Goal: Obtain resource: Download file/media

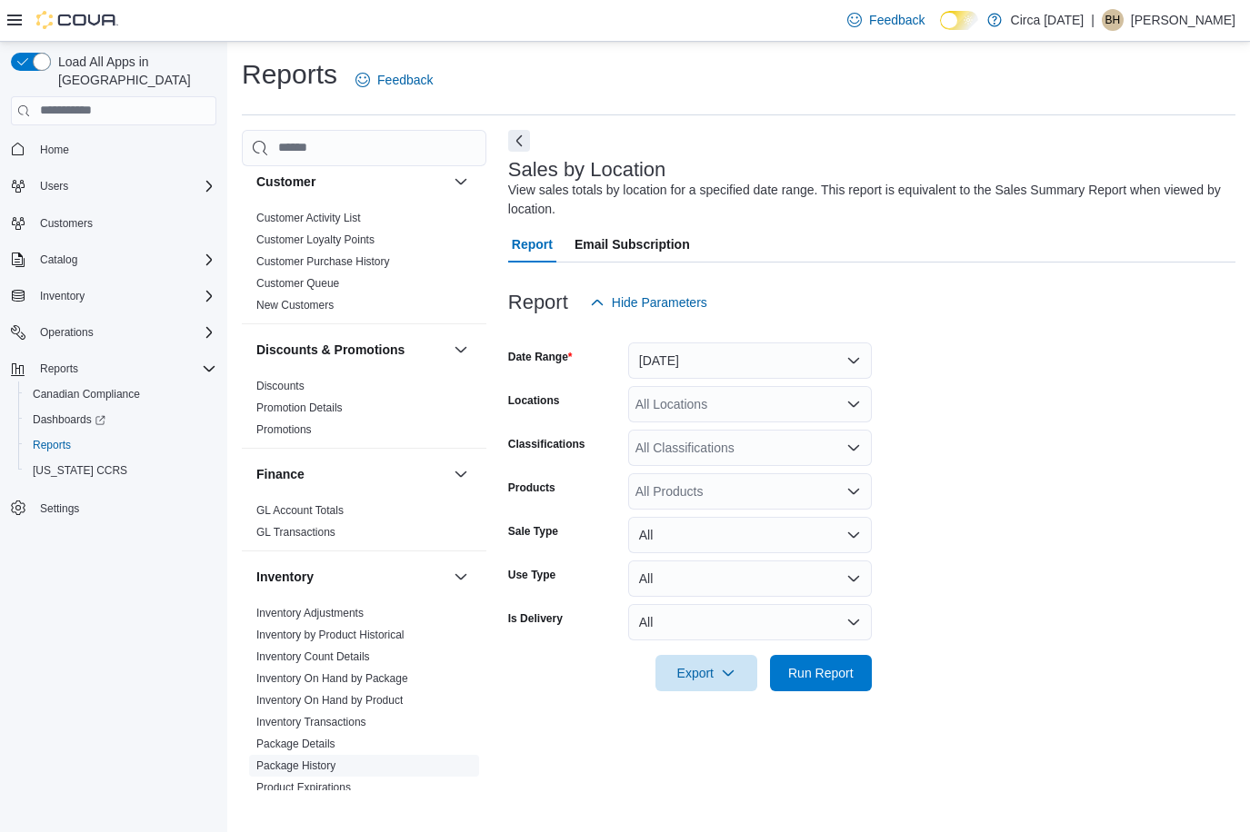
scroll to position [545, 0]
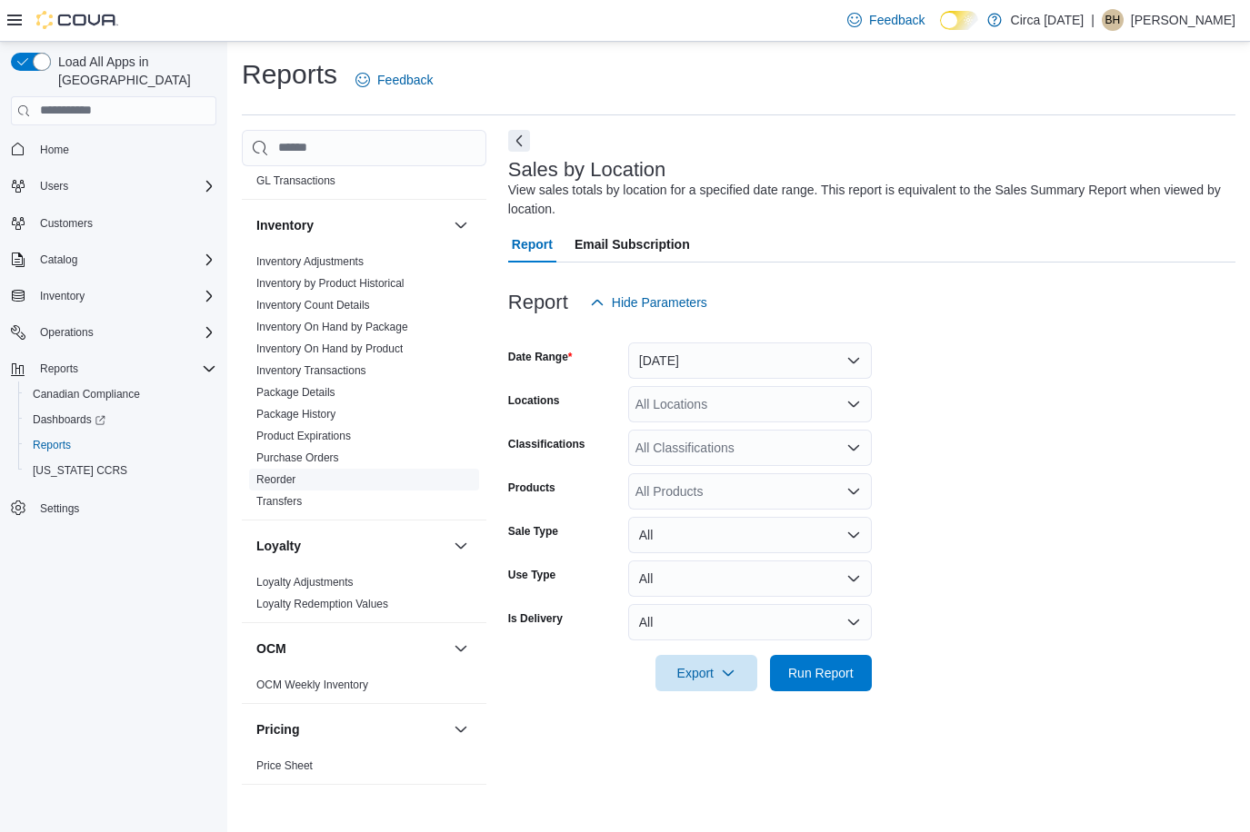
click at [268, 478] on link "Reorder" at bounding box center [275, 479] width 39 height 13
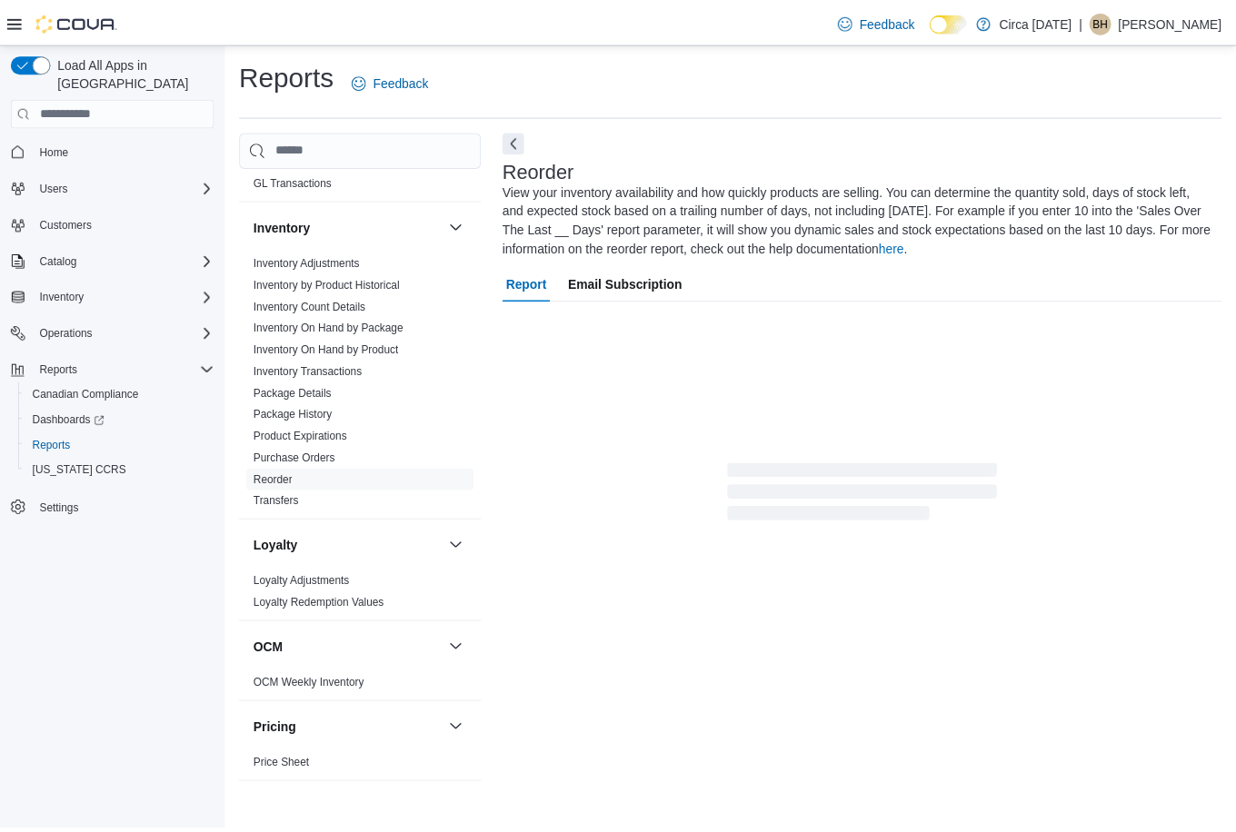
scroll to position [12, 0]
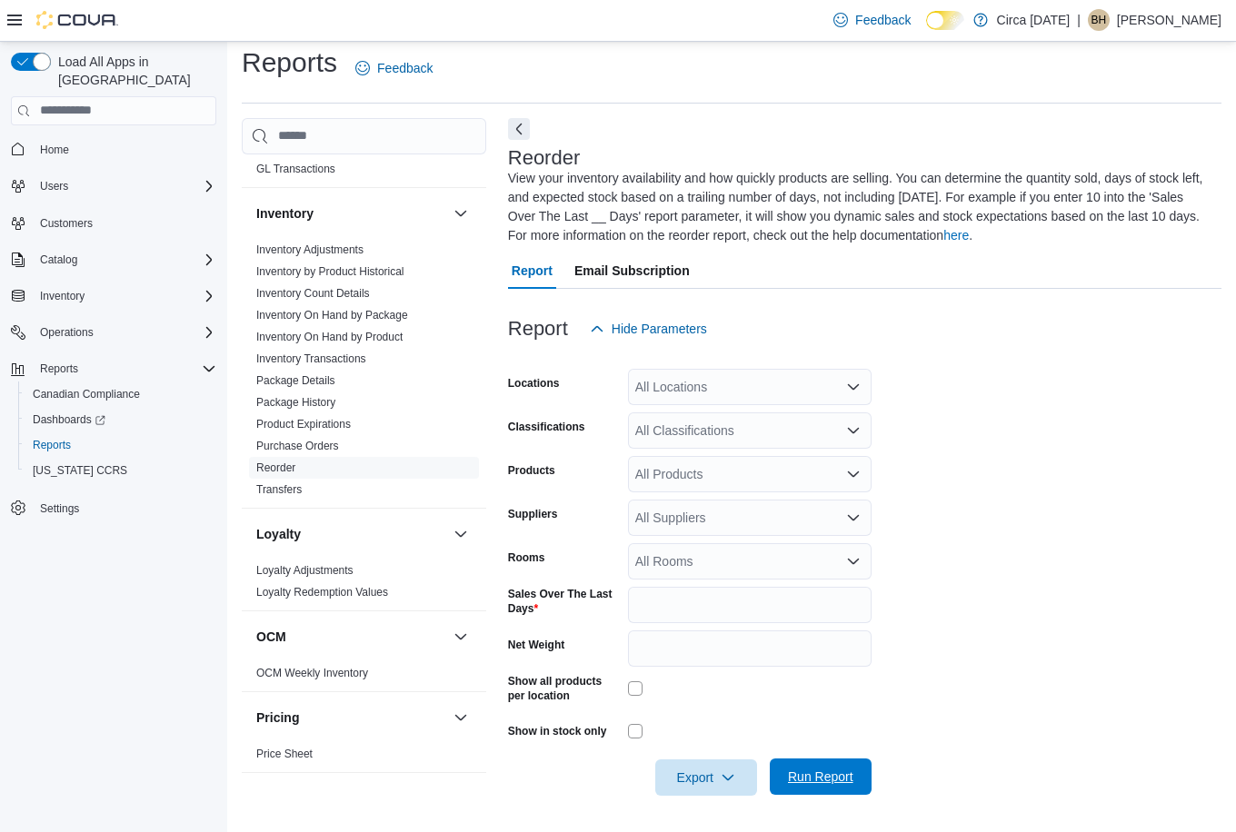
click at [823, 778] on span "Run Report" at bounding box center [820, 777] width 65 height 18
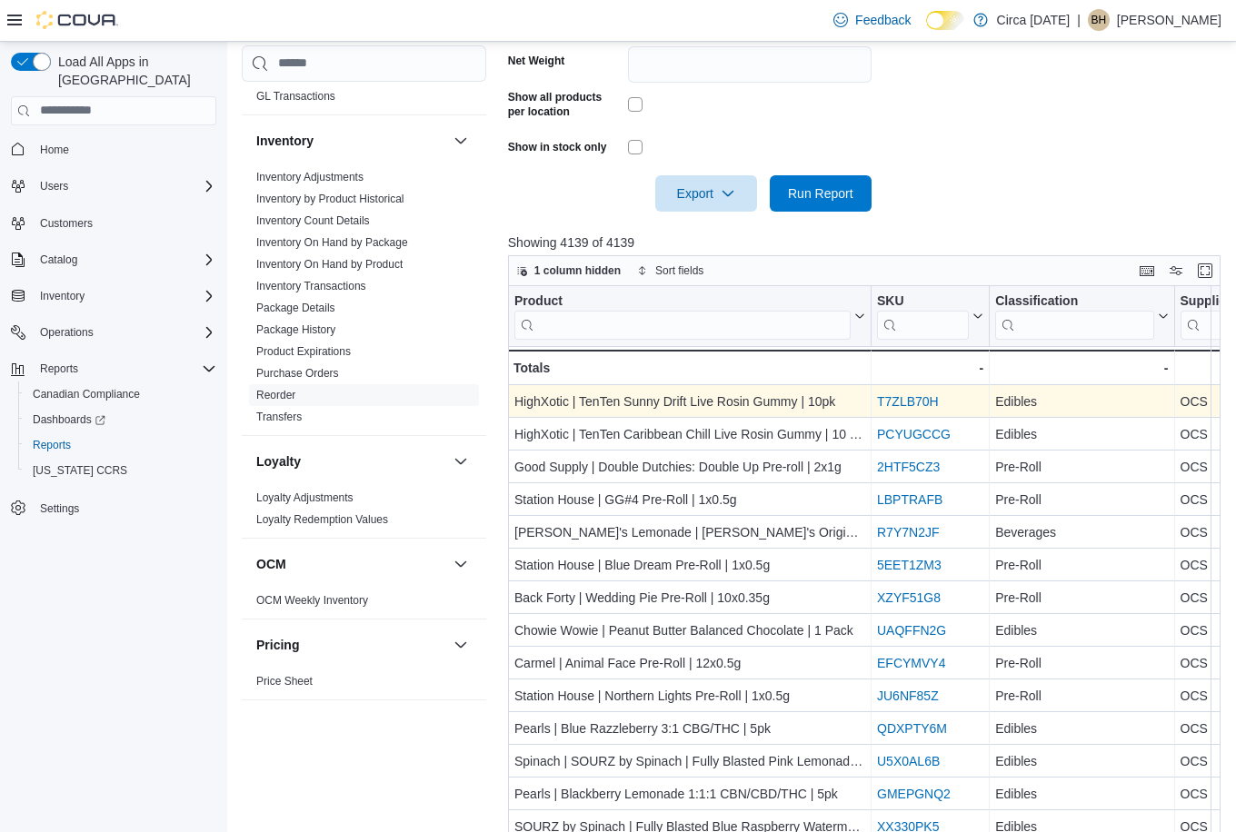
scroll to position [648, 0]
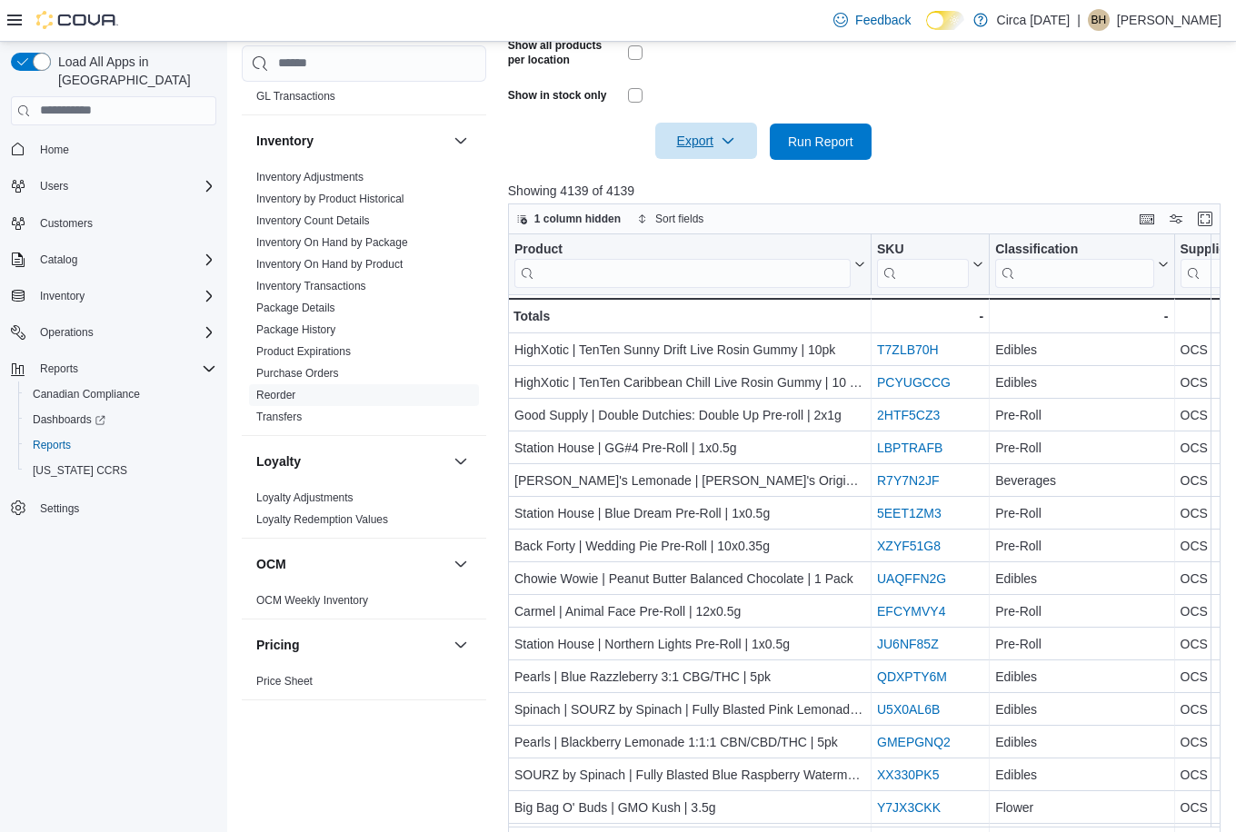
click at [712, 141] on span "Export" at bounding box center [706, 141] width 80 height 36
click at [714, 174] on span "Export to Excel" at bounding box center [709, 178] width 82 height 15
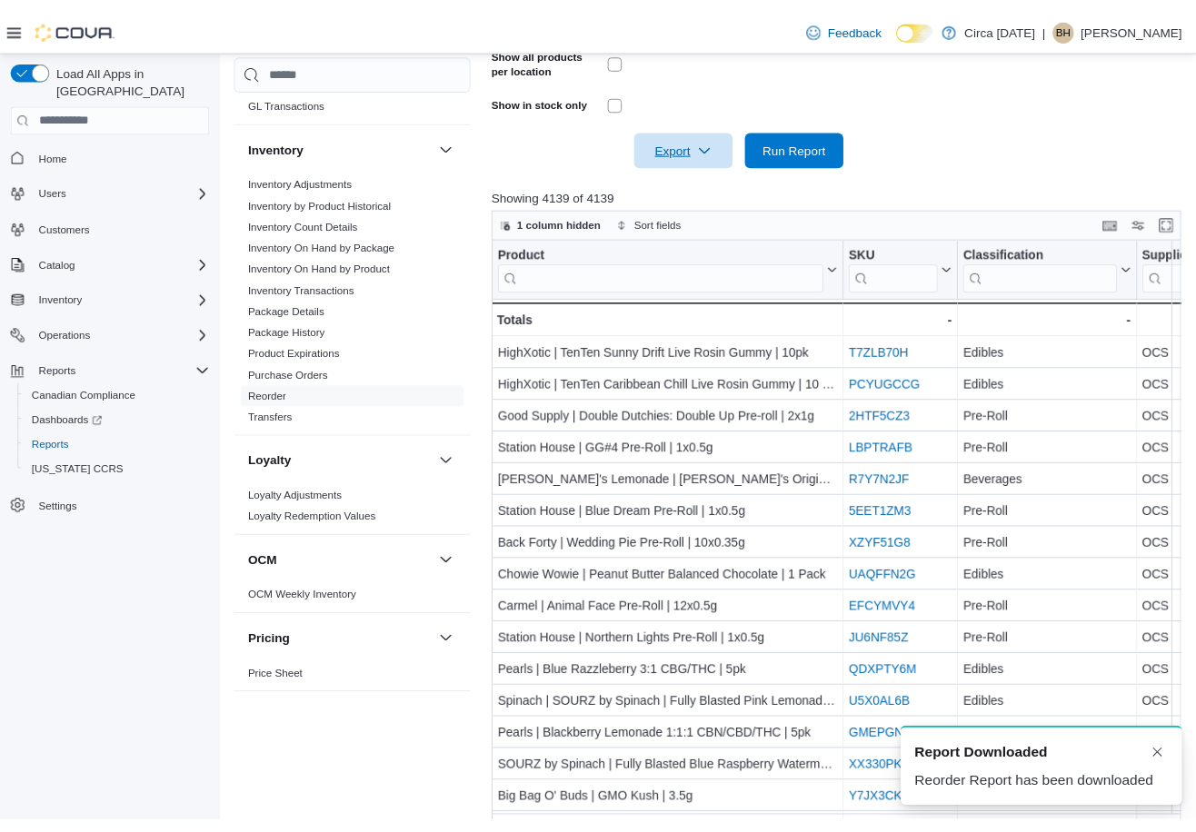
scroll to position [0, 0]
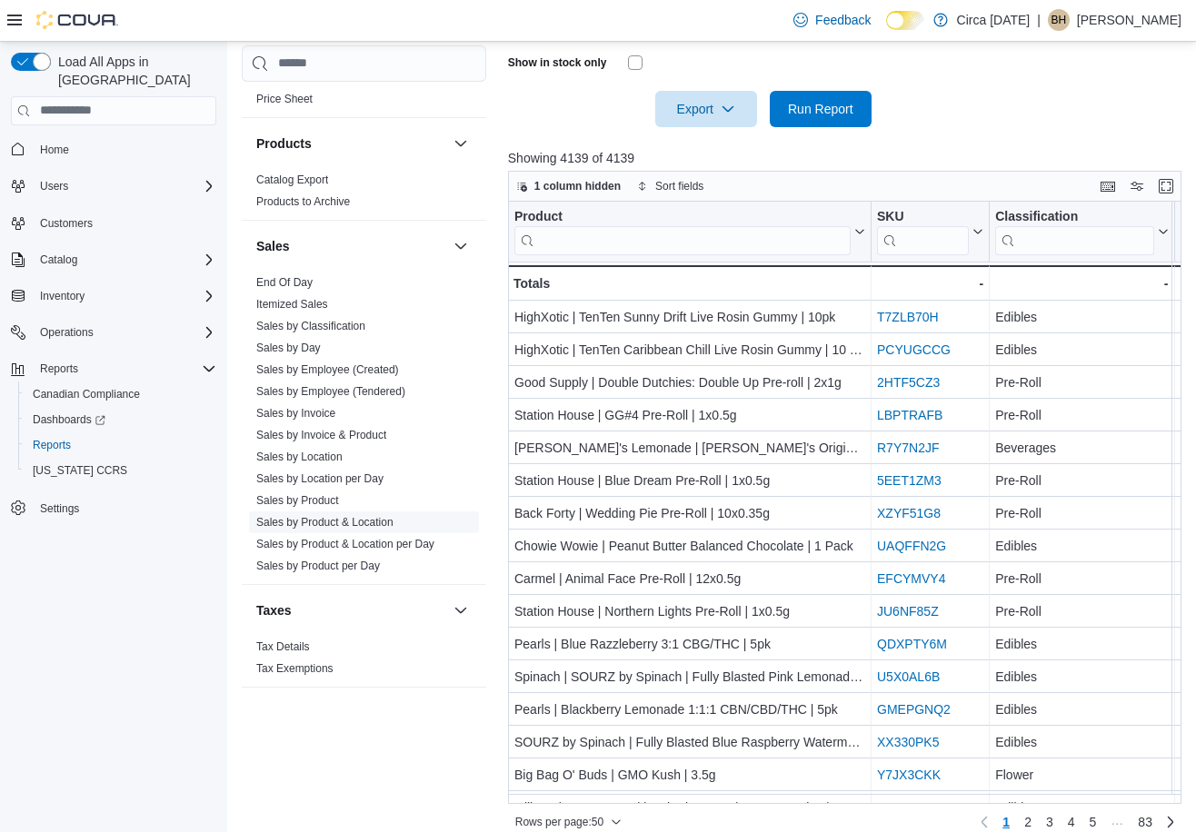
scroll to position [700, 0]
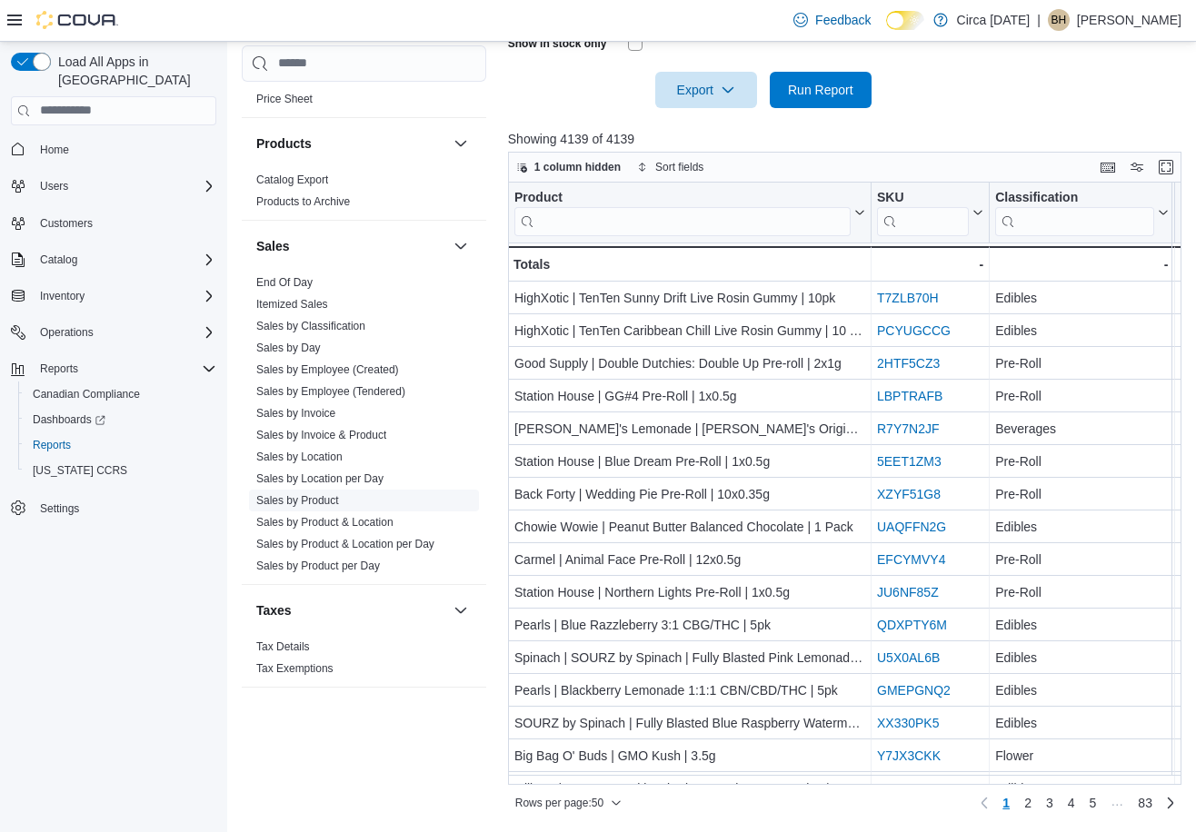
click at [336, 499] on link "Sales by Product" at bounding box center [297, 500] width 83 height 13
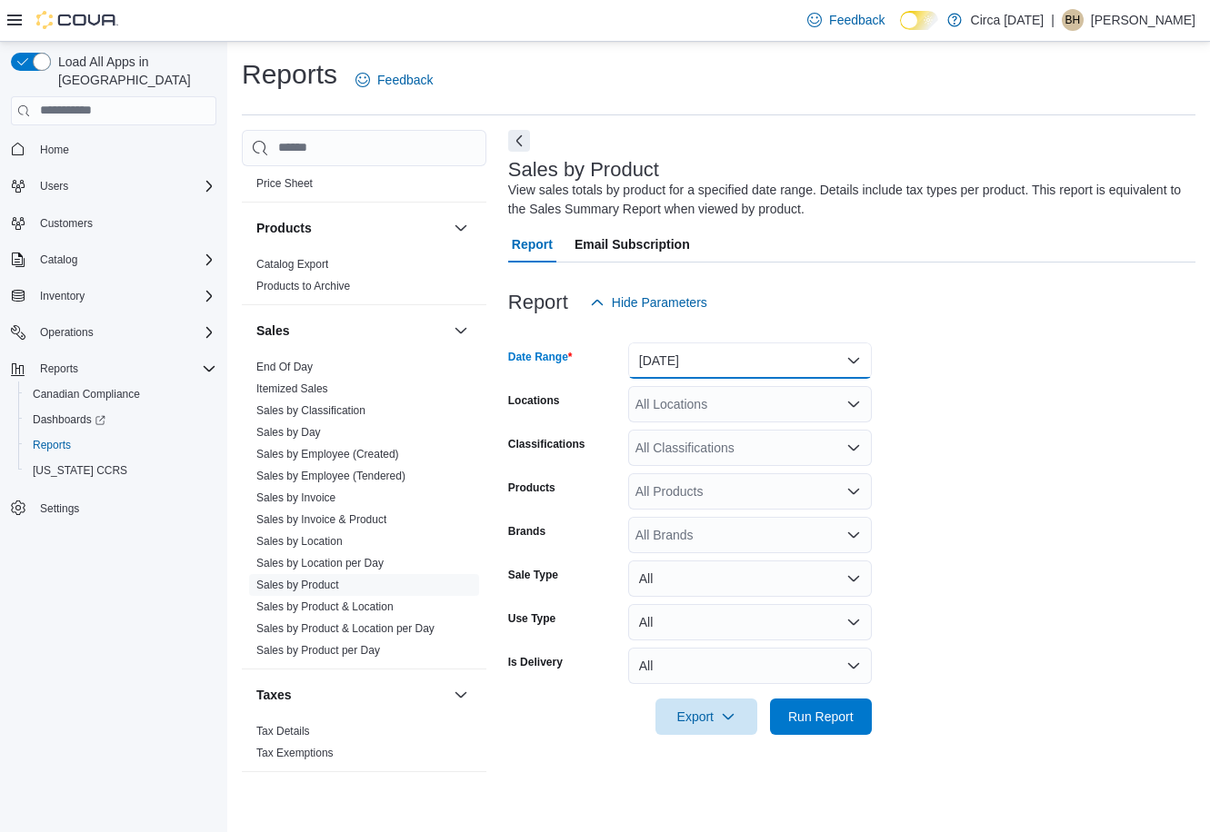
click at [815, 351] on button "Yesterday" at bounding box center [750, 361] width 244 height 36
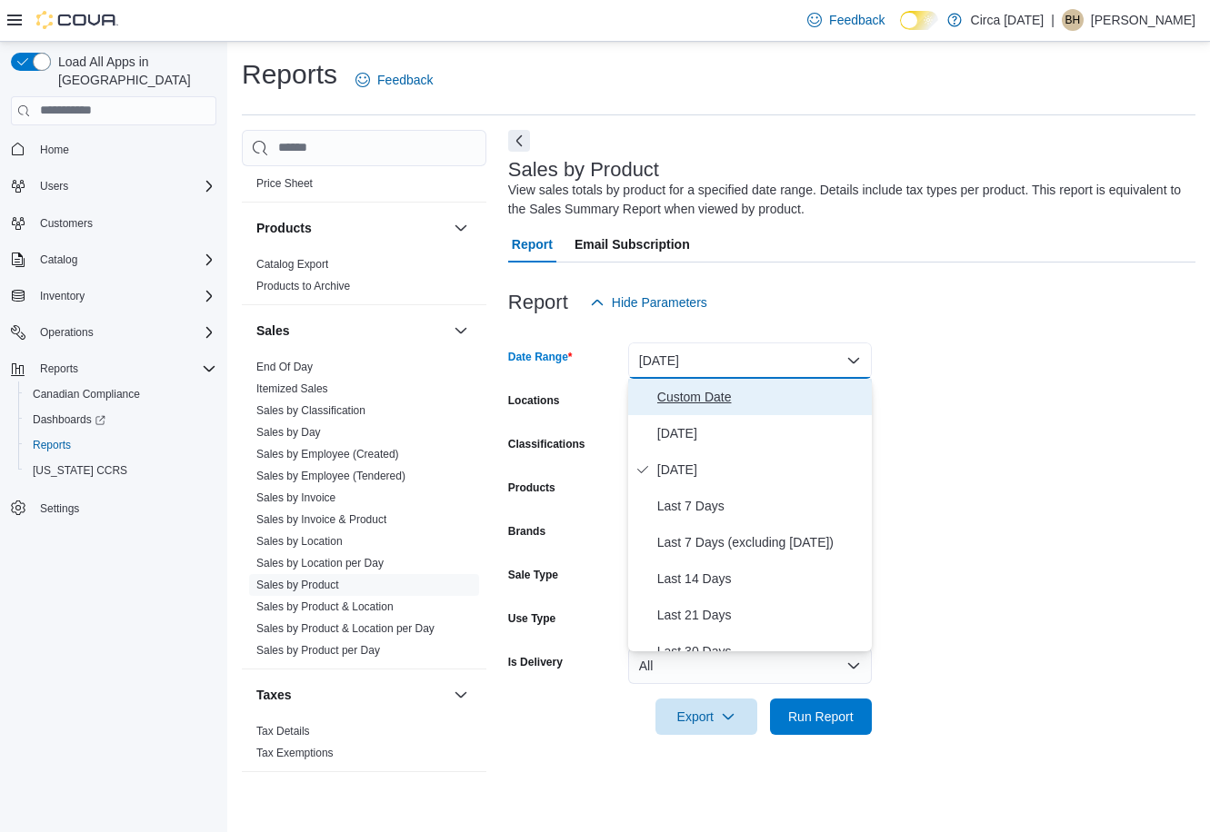
click at [749, 399] on span "Custom Date" at bounding box center [760, 397] width 207 height 22
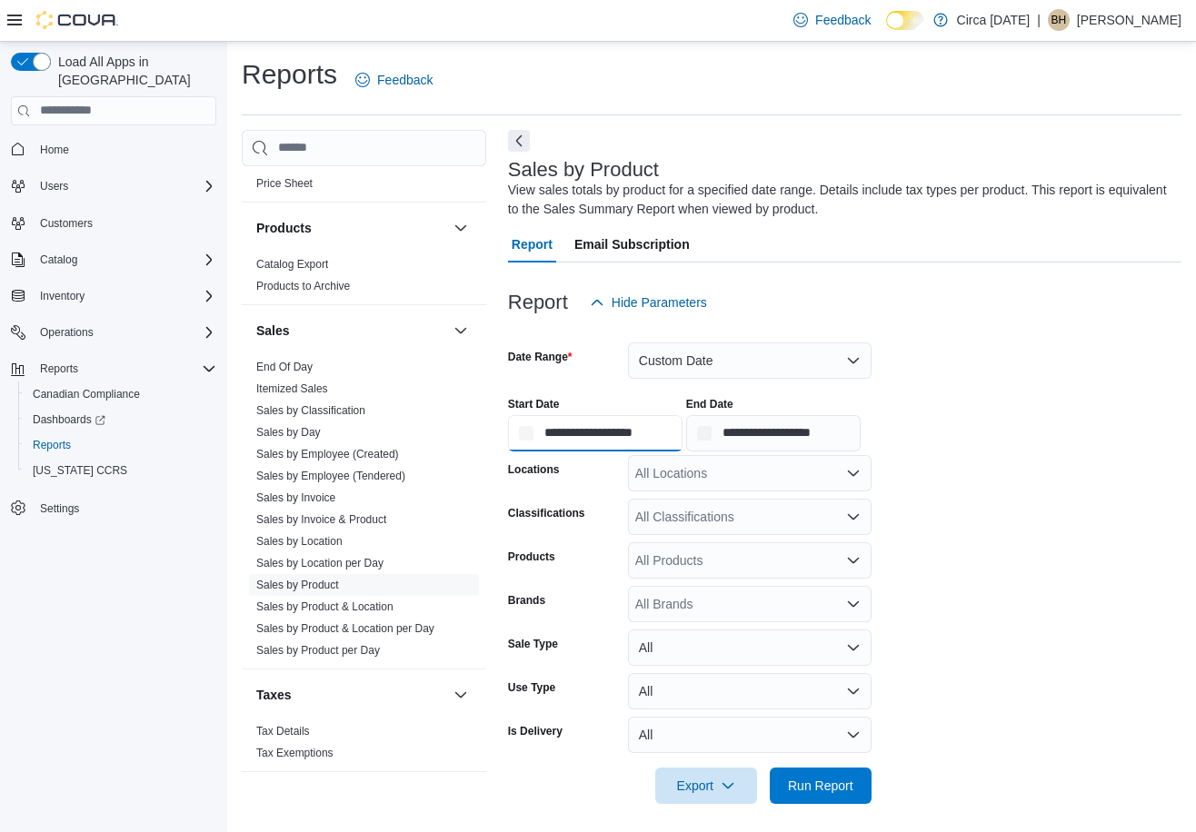
click at [630, 445] on input "**********" at bounding box center [595, 433] width 174 height 36
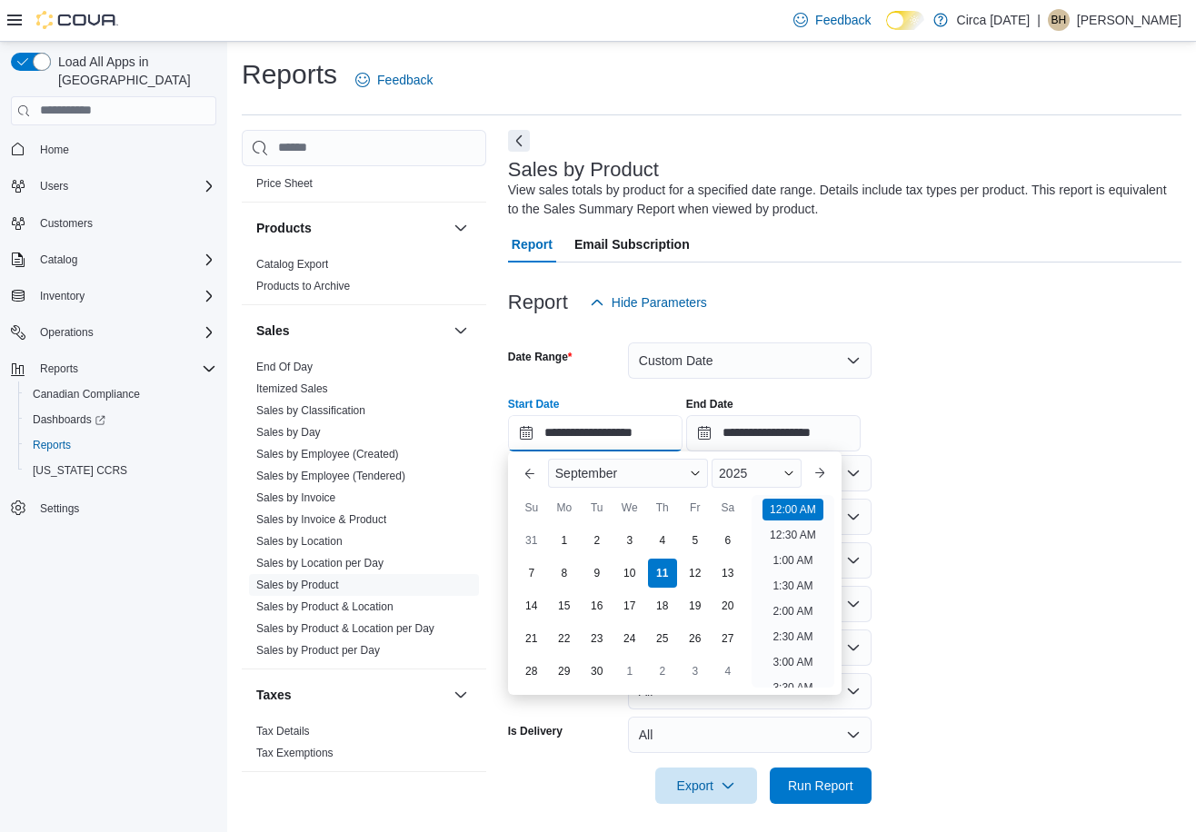
scroll to position [56, 0]
click at [631, 537] on div "3" at bounding box center [629, 540] width 32 height 32
type input "**********"
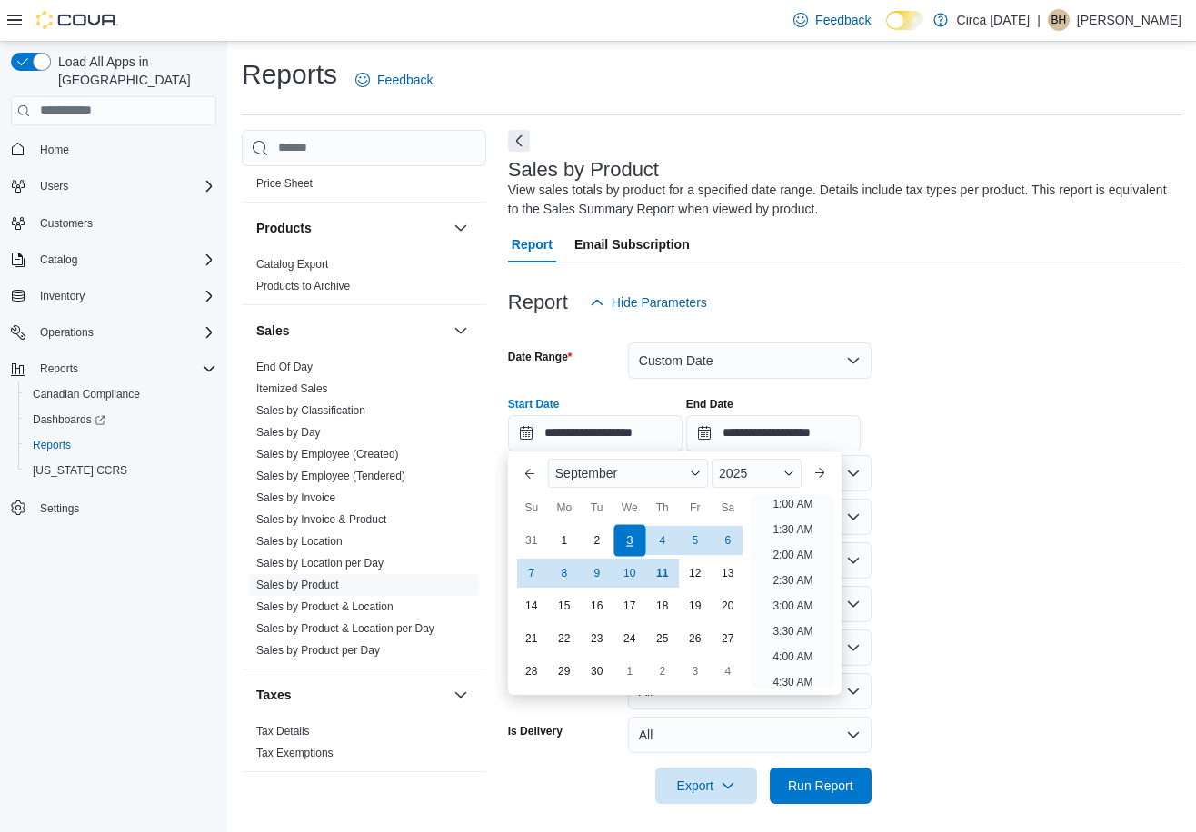
scroll to position [4, 0]
drag, startPoint x: 1002, startPoint y: 372, endPoint x: 998, endPoint y: 357, distance: 15.2
click at [1003, 371] on form "**********" at bounding box center [844, 562] width 673 height 483
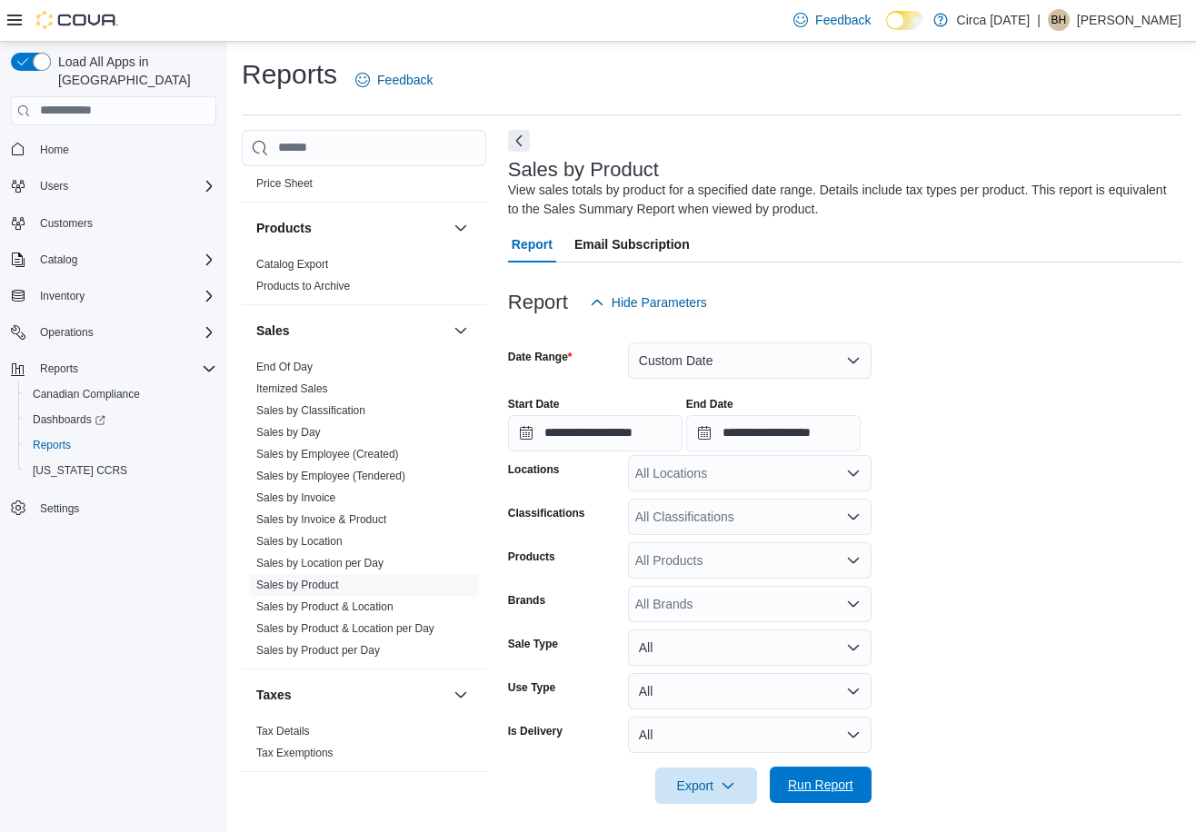
click at [821, 780] on span "Run Report" at bounding box center [820, 785] width 65 height 18
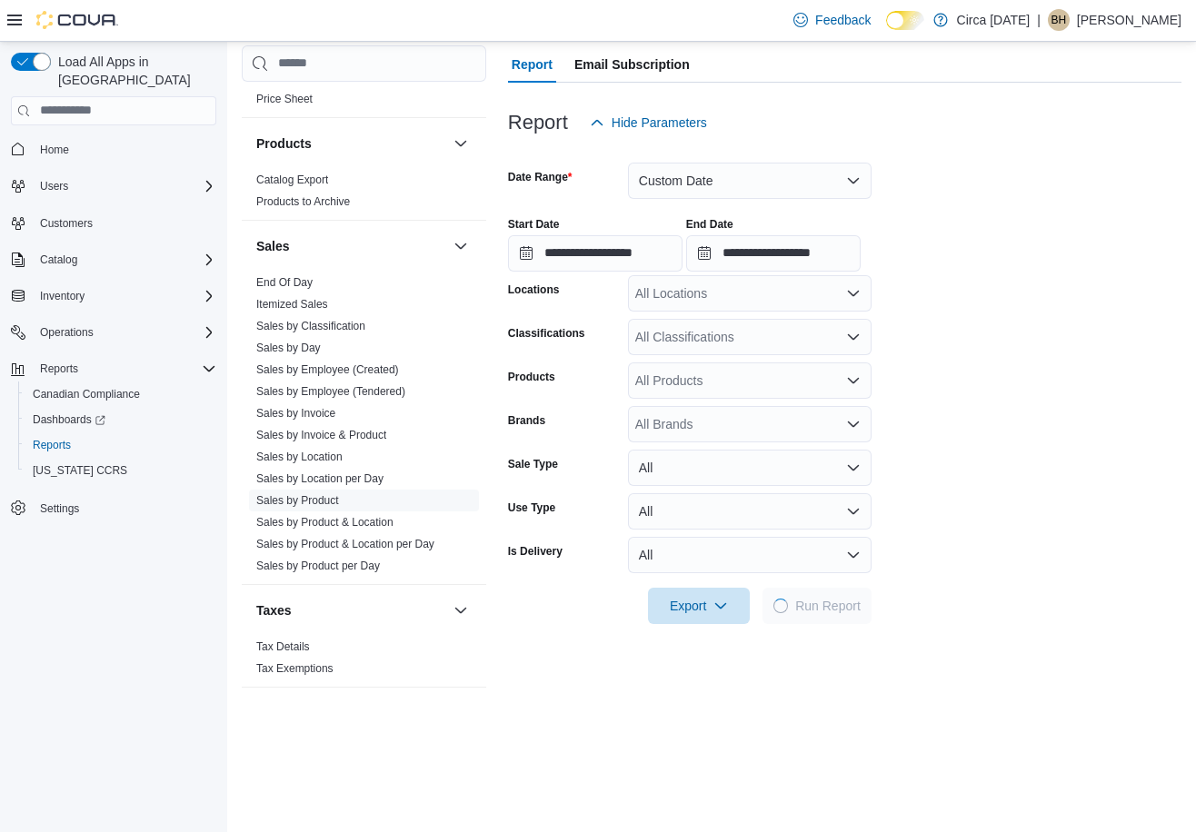
scroll to position [545, 0]
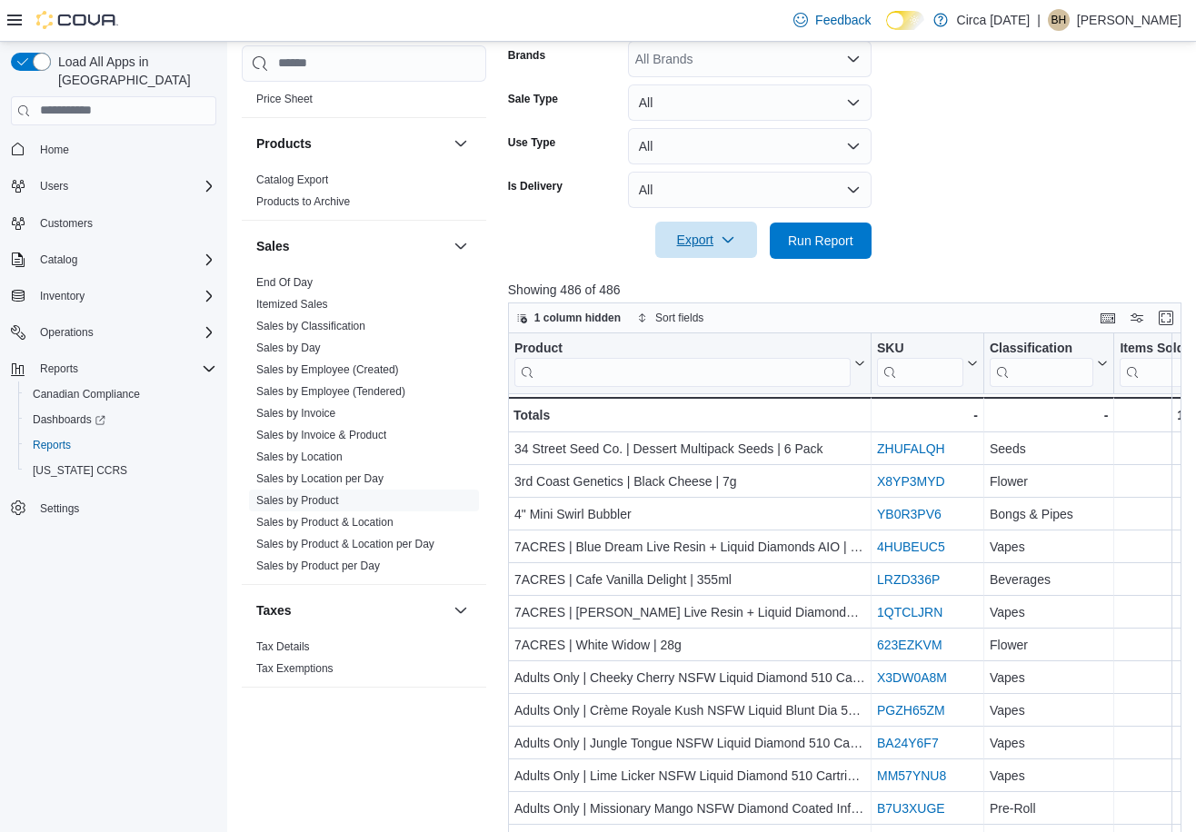
click at [724, 243] on icon "button" at bounding box center [728, 240] width 15 height 15
click at [708, 273] on span "Export to Excel" at bounding box center [709, 277] width 82 height 15
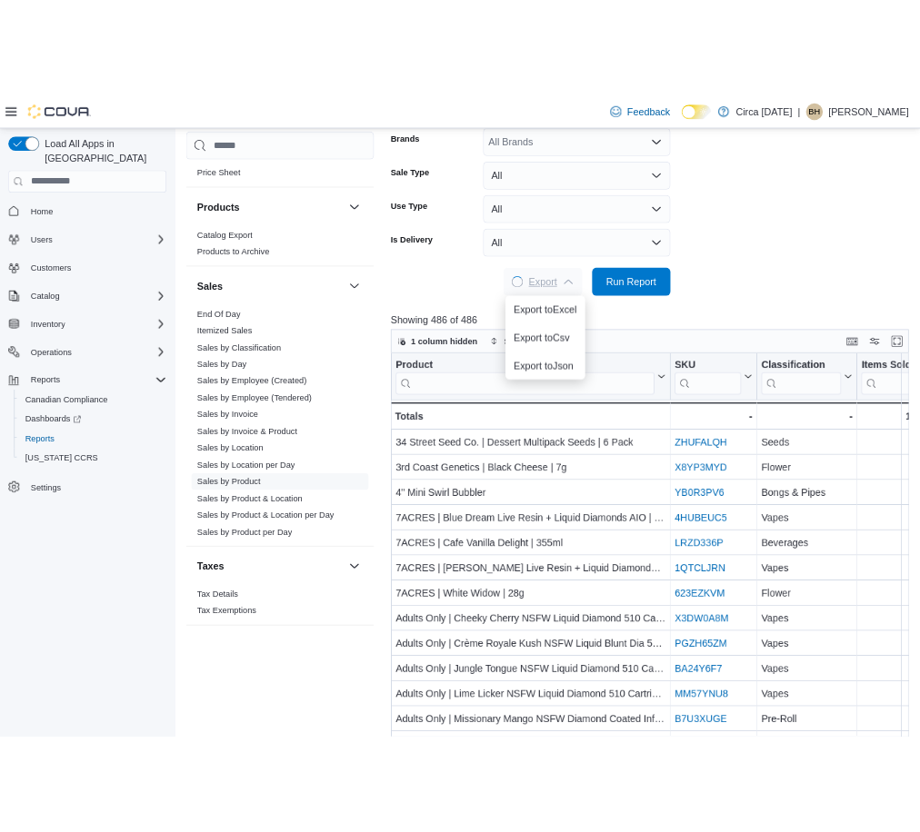
scroll to position [0, 0]
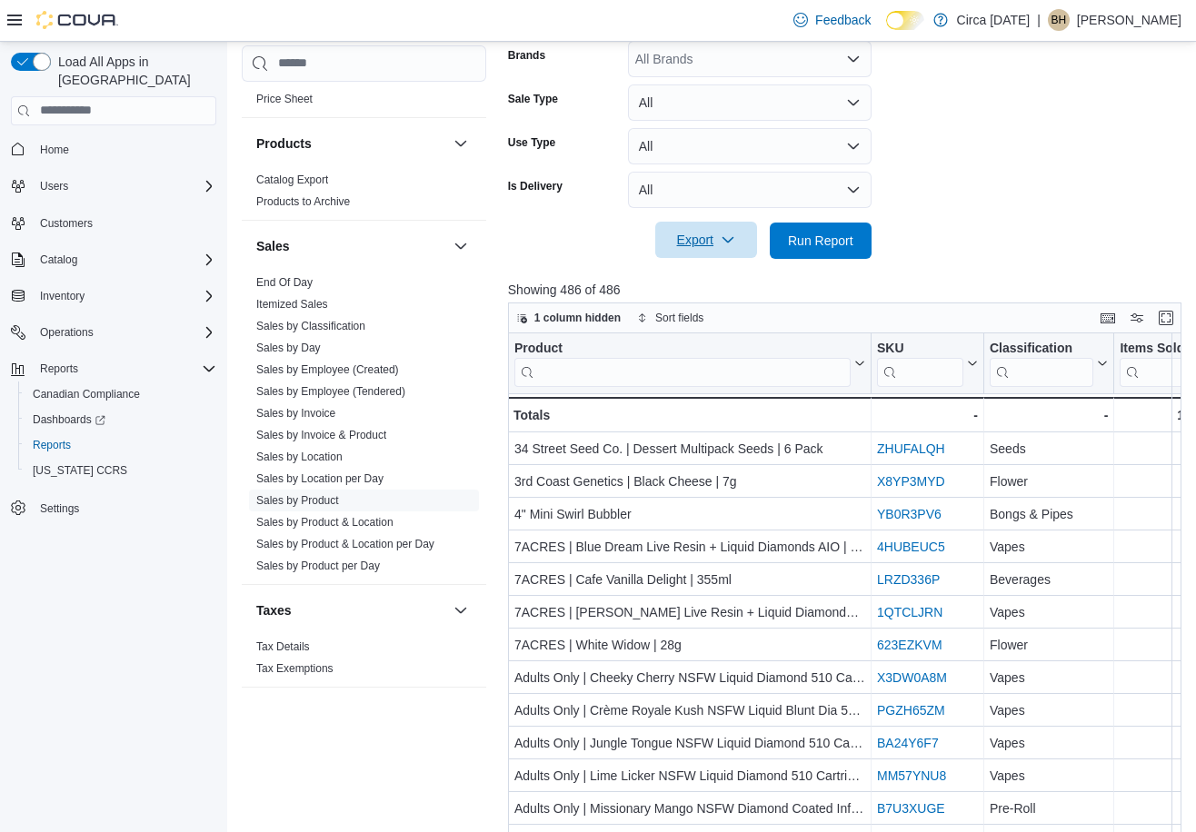
click at [574, 239] on div "Export Run Report" at bounding box center [690, 241] width 364 height 36
click at [921, 270] on div at bounding box center [848, 270] width 681 height 22
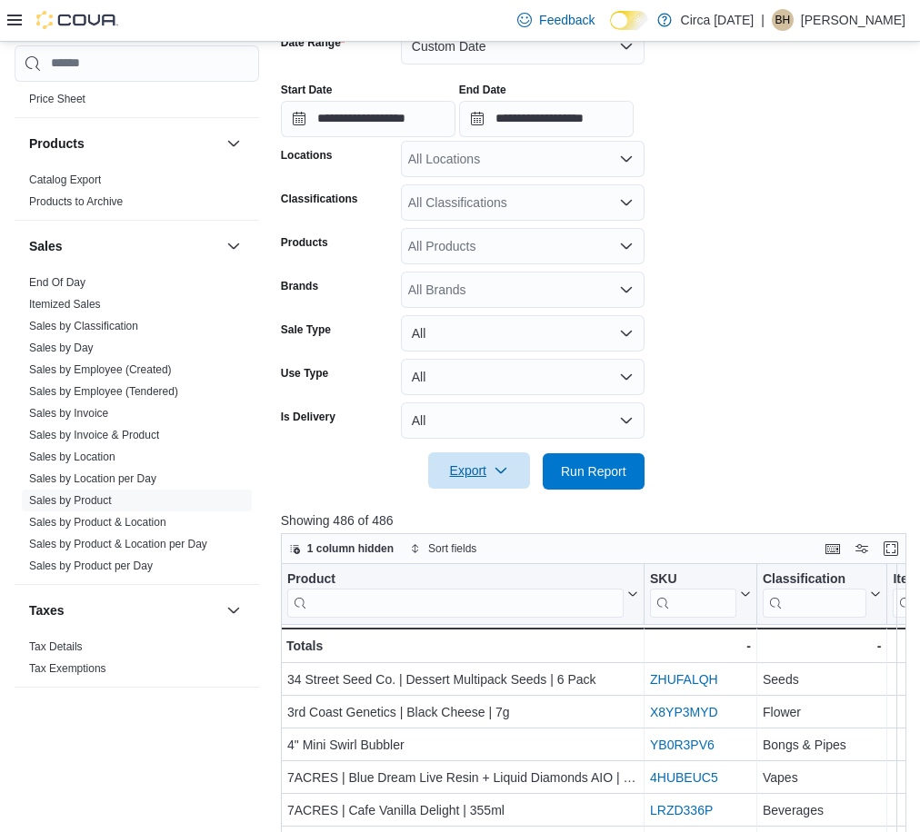
scroll to position [91, 0]
